Goal: Check status

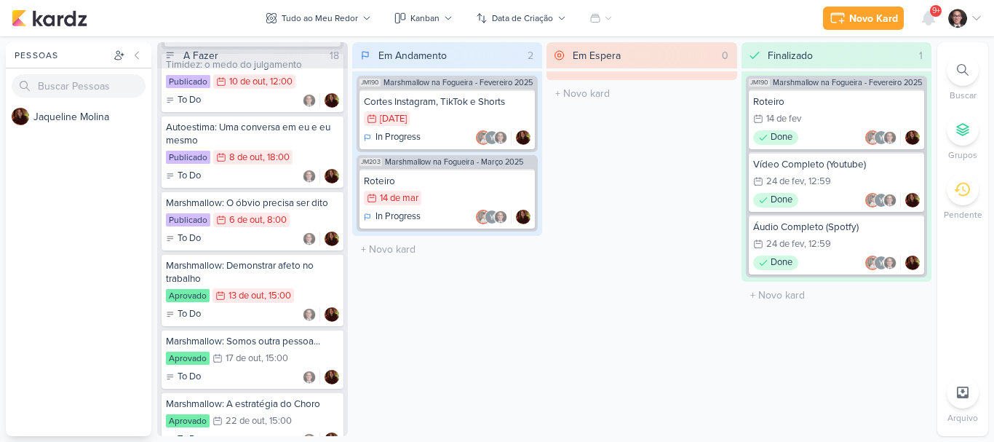
scroll to position [2182, 0]
click at [250, 290] on div "13 de out" at bounding box center [246, 294] width 36 height 9
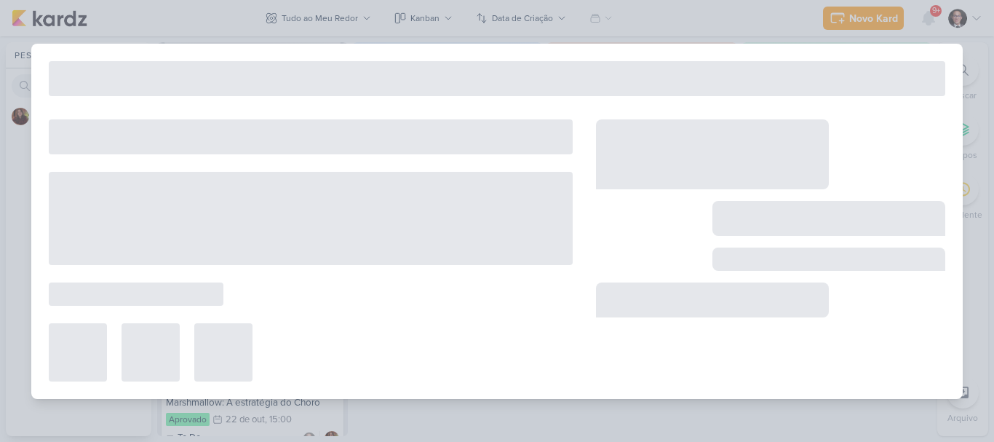
click at [250, 289] on div at bounding box center [311, 250] width 524 height 262
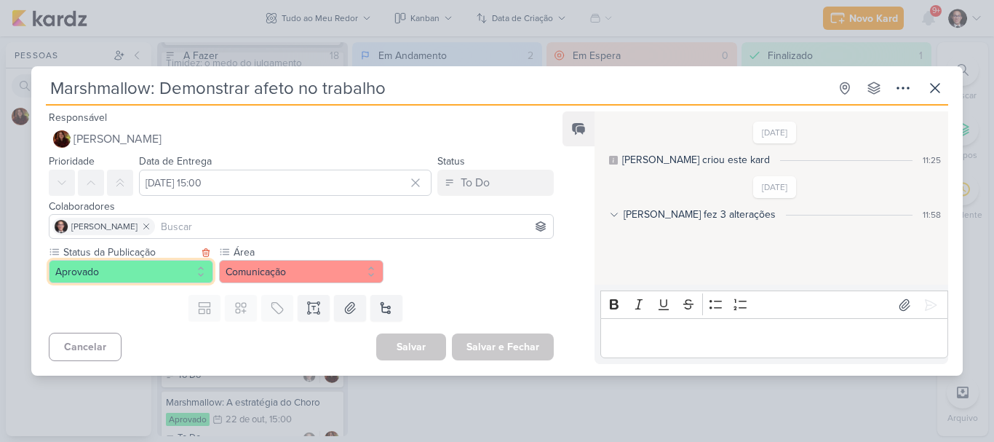
click at [176, 274] on button "Aprovado" at bounding box center [131, 271] width 164 height 23
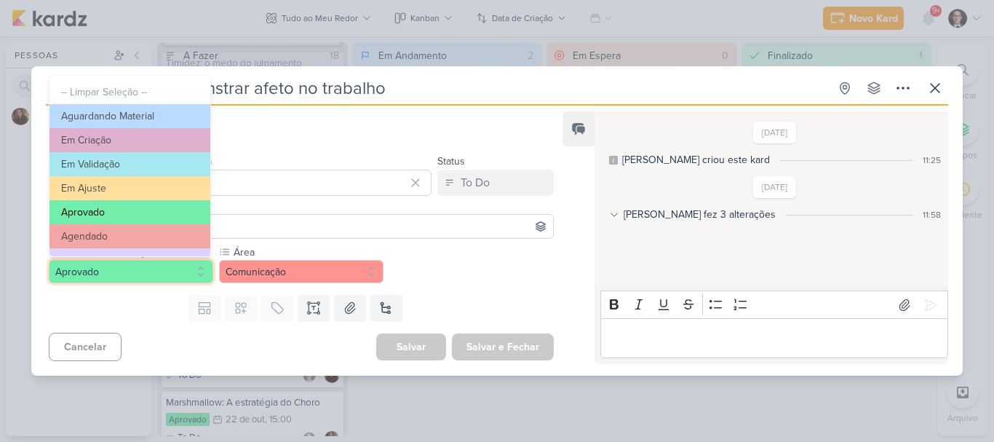
scroll to position [68, 0]
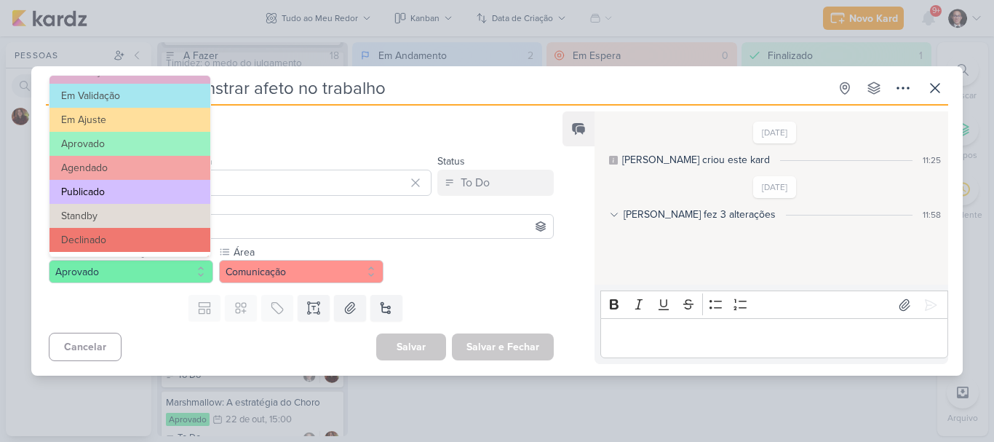
click at [112, 189] on button "Publicado" at bounding box center [129, 192] width 161 height 24
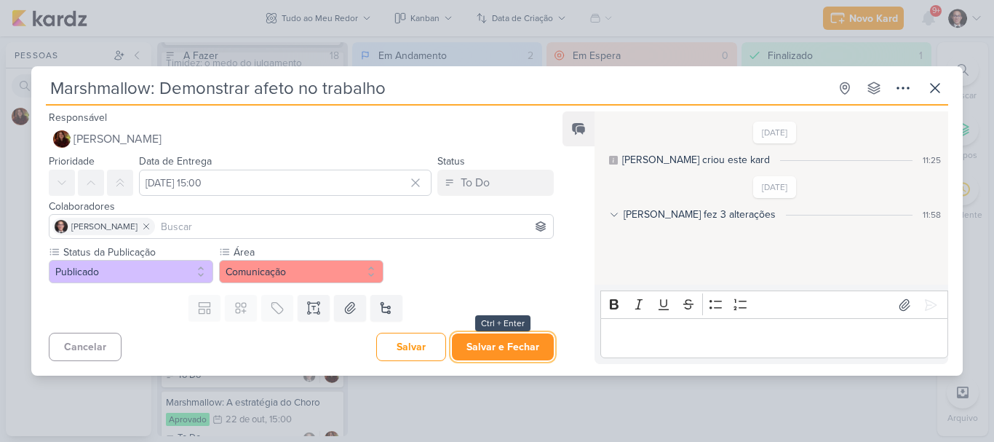
click at [519, 343] on button "Salvar e Fechar" at bounding box center [503, 346] width 102 height 27
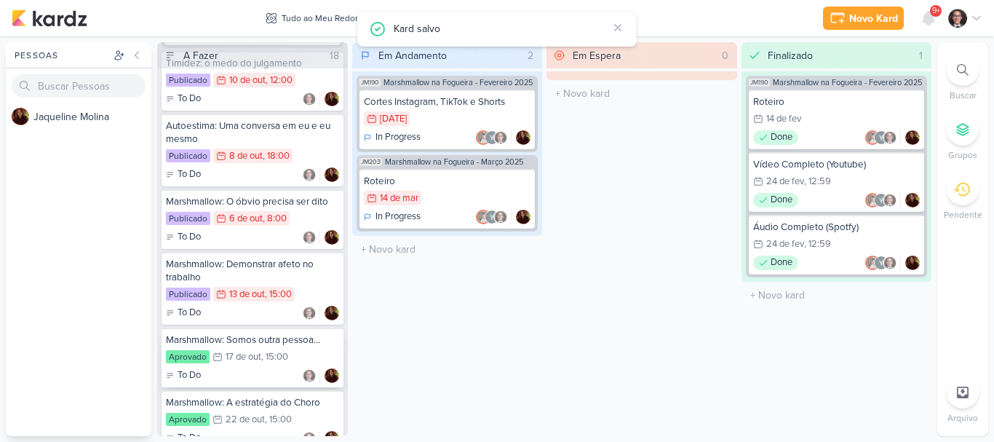
click at [263, 343] on div "Marshmallow: Somos outra pessoa..." at bounding box center [252, 339] width 173 height 13
click at [0, 0] on div at bounding box center [0, 0] width 0 height 0
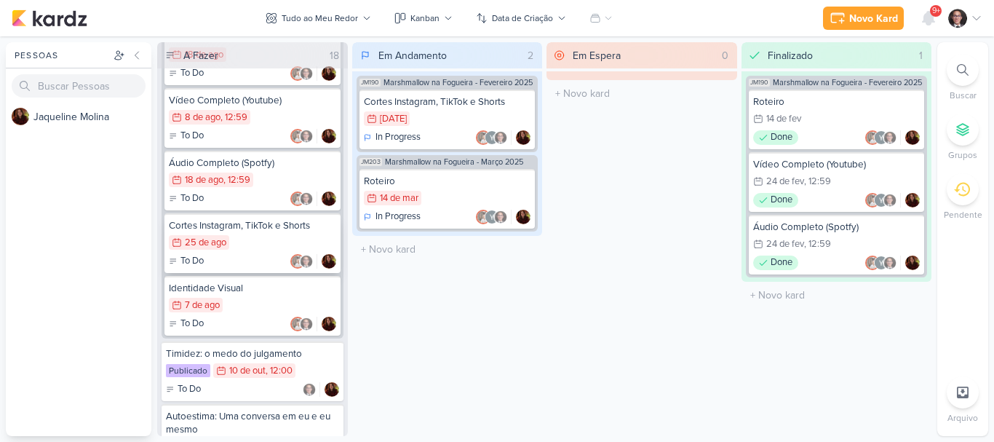
scroll to position [1891, 0]
click at [241, 238] on div "25/8 [DATE]" at bounding box center [252, 244] width 167 height 16
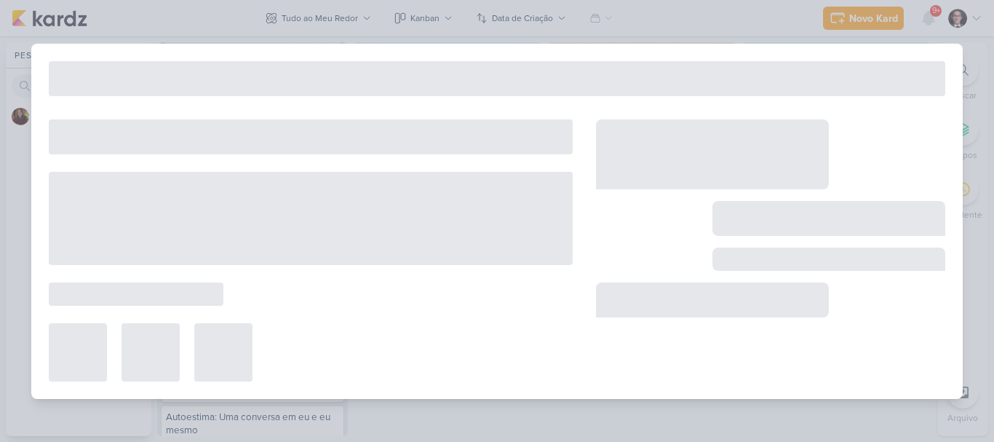
click at [241, 238] on div at bounding box center [311, 218] width 524 height 93
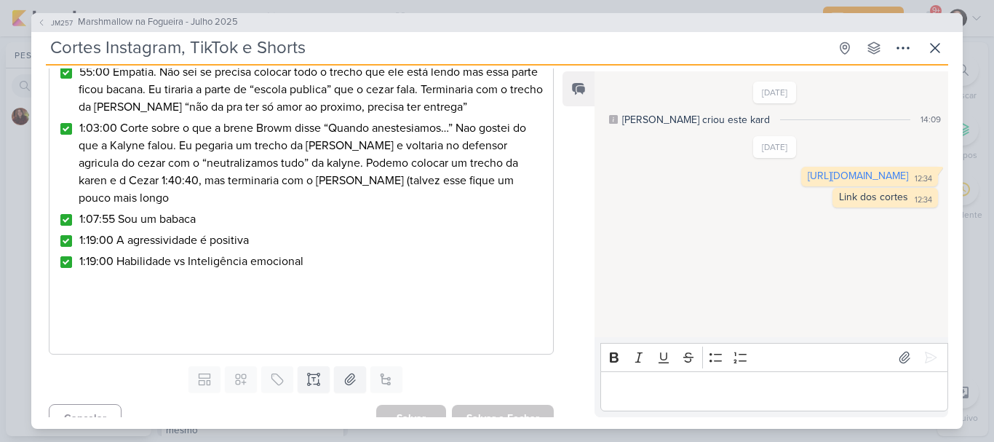
scroll to position [564, 0]
drag, startPoint x: 0, startPoint y: 316, endPoint x: 0, endPoint y: 326, distance: 9.5
click at [0, 324] on div "JM257 Marshmallow na Fogueira - [DATE] Cortes Instagram, TikTok e Shorts Criado…" at bounding box center [497, 221] width 994 height 442
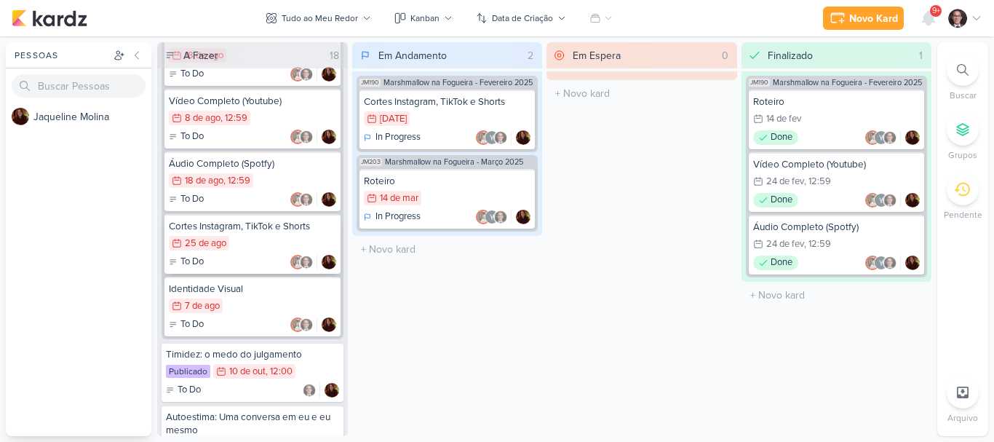
scroll to position [1819, 0]
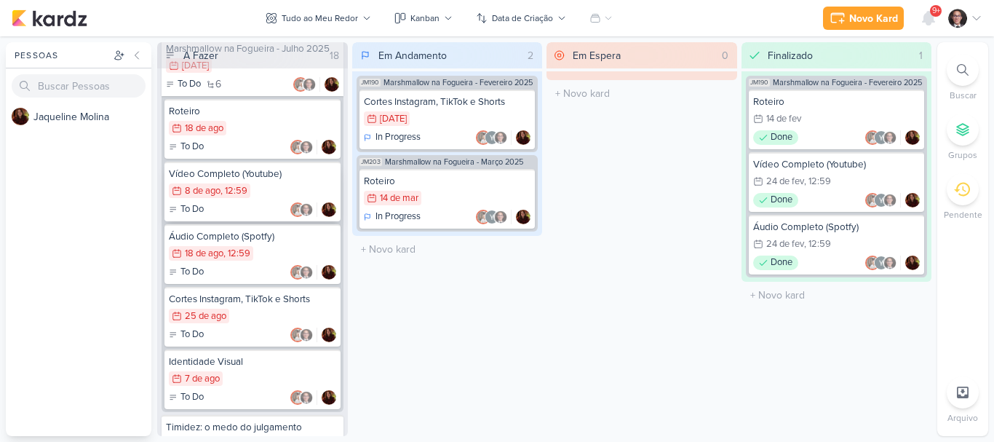
click at [249, 187] on div "8/8 [DATE] 12:59" at bounding box center [209, 190] width 81 height 15
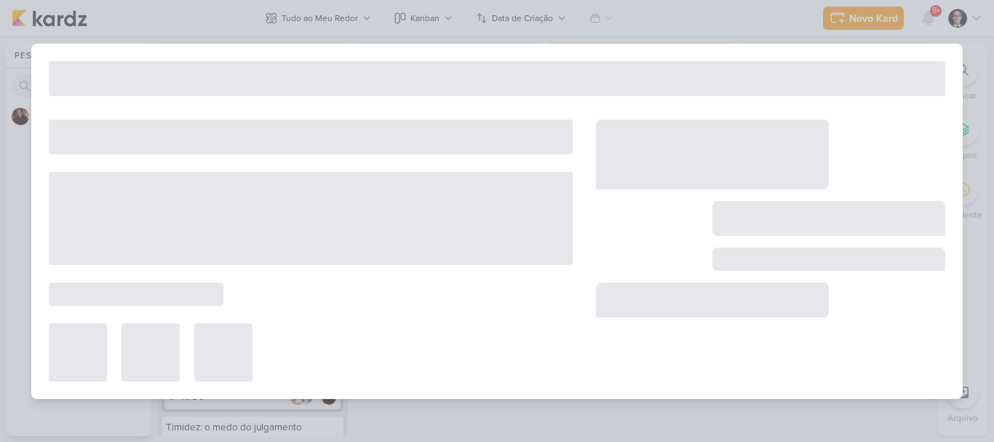
click at [249, 187] on div at bounding box center [311, 218] width 524 height 93
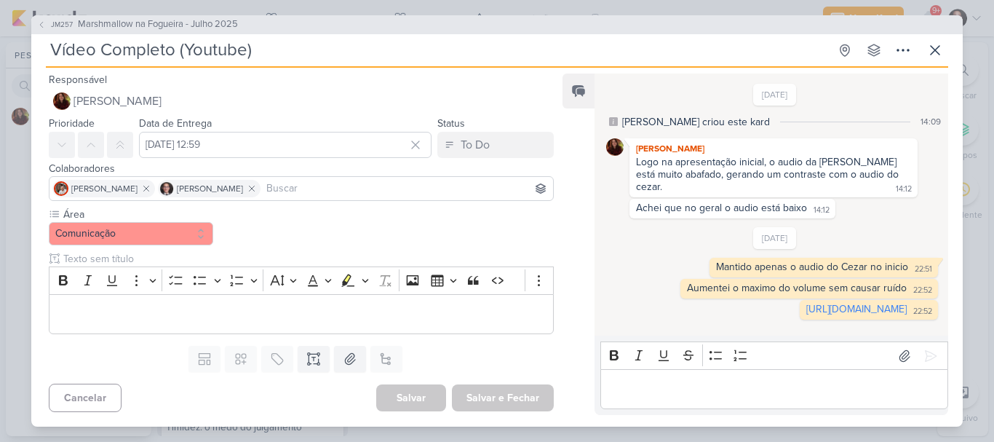
click at [2, 298] on div "JM257 Marshmallow na Fogueira - [DATE] Vídeo Completo (Youtube) Criado por [PER…" at bounding box center [497, 221] width 994 height 442
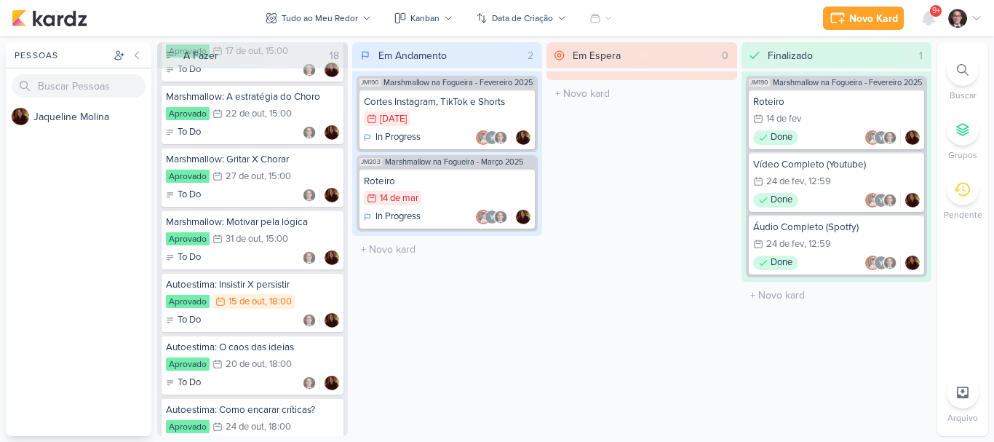
scroll to position [2603, 0]
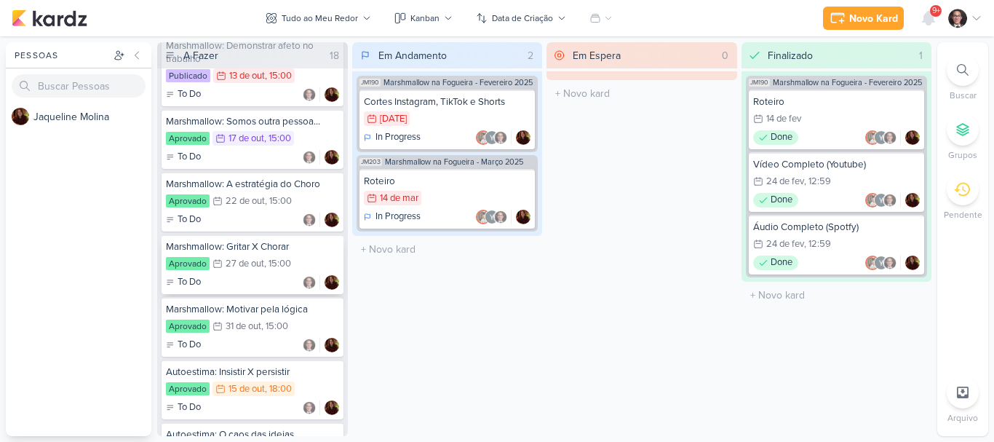
scroll to position [2546, 0]
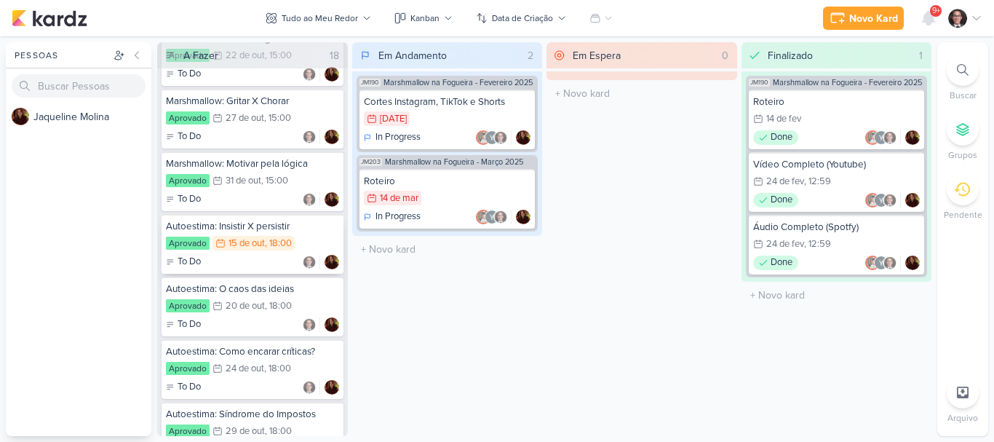
click at [250, 243] on div "15 de out" at bounding box center [246, 243] width 36 height 9
click at [0, 0] on div at bounding box center [0, 0] width 0 height 0
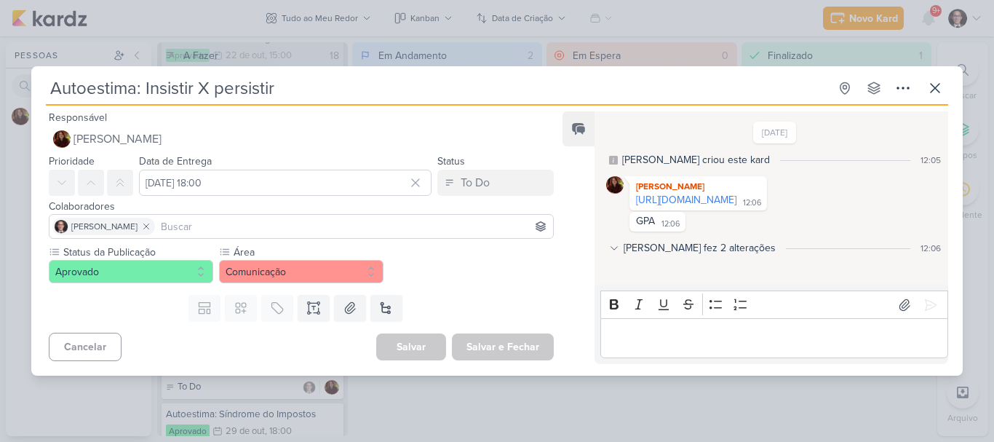
drag, startPoint x: 667, startPoint y: 207, endPoint x: 555, endPoint y: 68, distance: 178.5
click at [667, 206] on link "https://drive.google.com/drive/folders/1GHbd3-sgIgaIIWMcSFDJ491P1wNcPDOQ" at bounding box center [686, 200] width 100 height 12
